Goal: Information Seeking & Learning: Learn about a topic

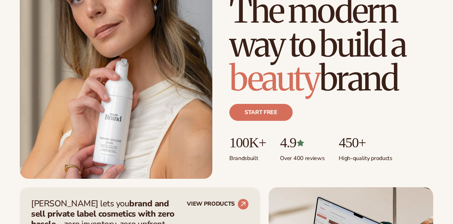
scroll to position [107, 0]
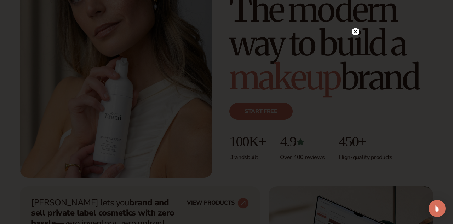
click at [356, 33] on circle at bounding box center [354, 31] width 7 height 7
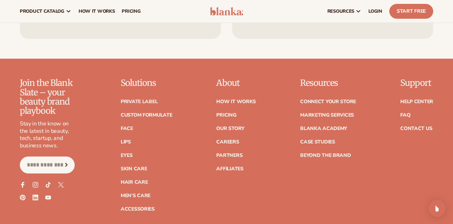
scroll to position [2734, 0]
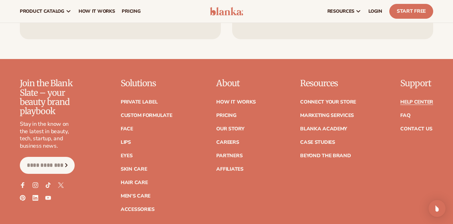
click at [416, 100] on link "Help Center" at bounding box center [416, 102] width 33 height 5
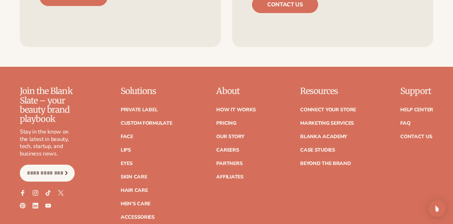
scroll to position [2734, 0]
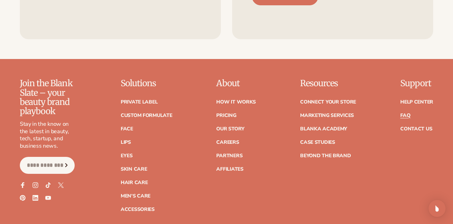
click at [406, 113] on link "FAQ" at bounding box center [405, 115] width 10 height 5
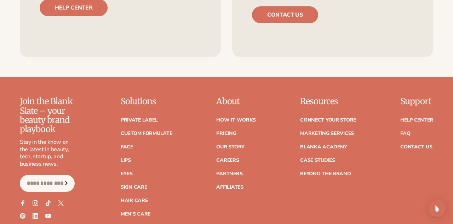
scroll to position [2734, 0]
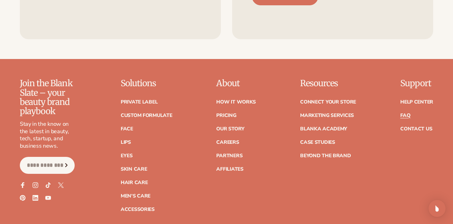
click at [406, 113] on link "FAQ" at bounding box center [405, 115] width 10 height 5
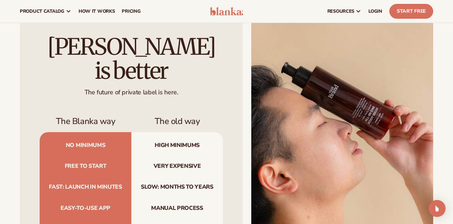
scroll to position [2057, 0]
